Goal: Check status: Check status

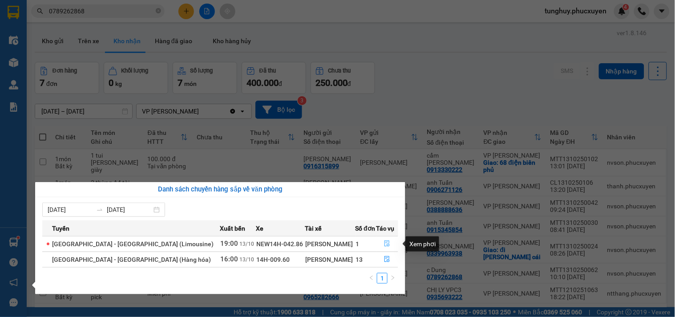
click at [385, 246] on icon "file-done" at bounding box center [387, 243] width 6 height 6
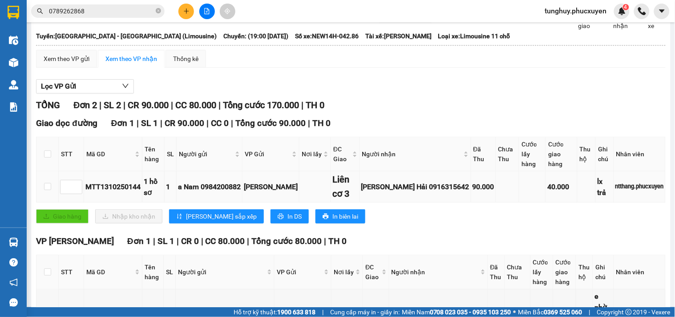
scroll to position [135, 0]
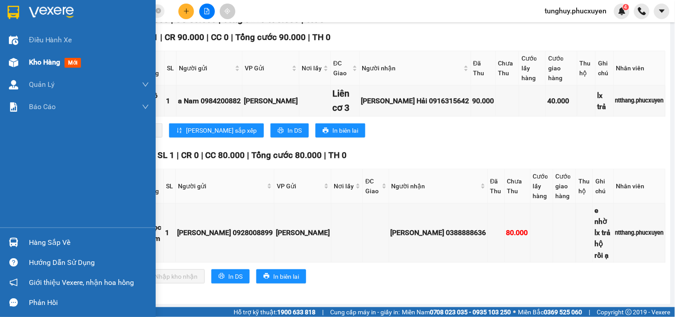
click at [15, 67] on div at bounding box center [14, 63] width 16 height 16
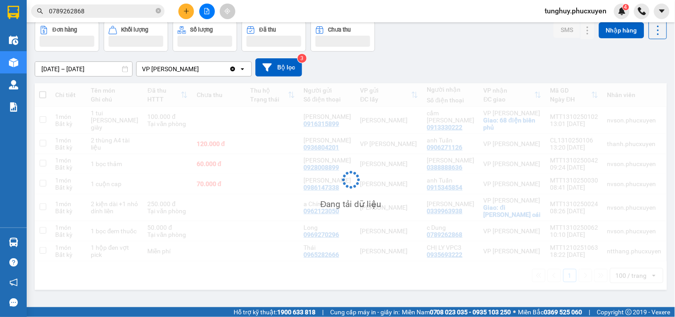
scroll to position [41, 0]
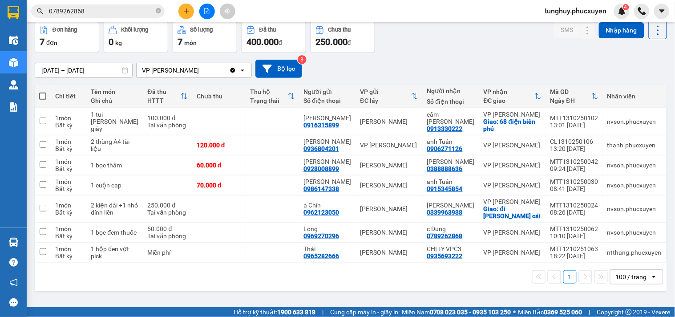
click at [105, 11] on input "0789262868" at bounding box center [101, 11] width 105 height 10
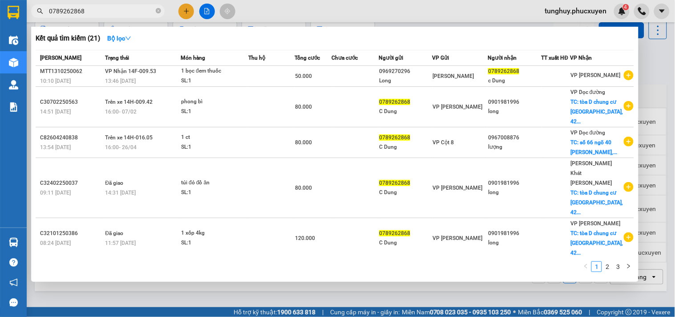
click at [105, 11] on input "0789262868" at bounding box center [101, 11] width 105 height 10
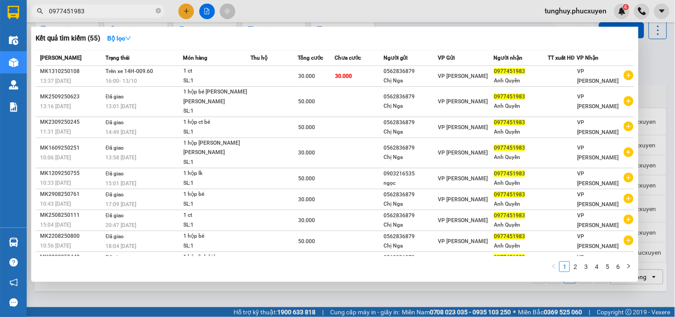
type input "0977451983"
click at [645, 101] on div at bounding box center [337, 158] width 675 height 317
